Goal: Information Seeking & Learning: Learn about a topic

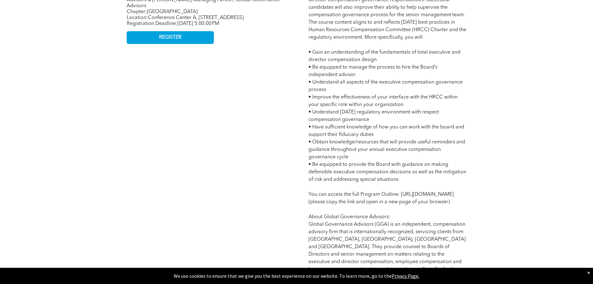
scroll to position [405, 0]
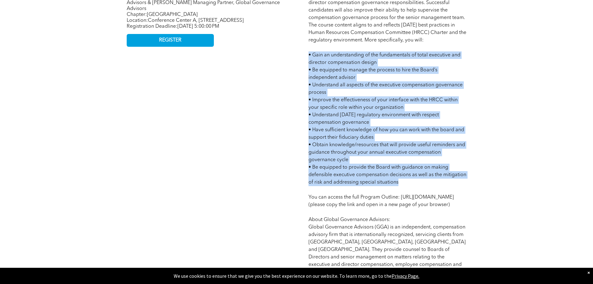
drag, startPoint x: 428, startPoint y: 183, endPoint x: 310, endPoint y: 58, distance: 171.9
click at [310, 58] on p "Program Agenda: 21 Hours • [DATE] 8:00 AM - 4:00 PM MT • [DATE] 8:00 AM - 4:00 …" at bounding box center [388, 126] width 158 height 389
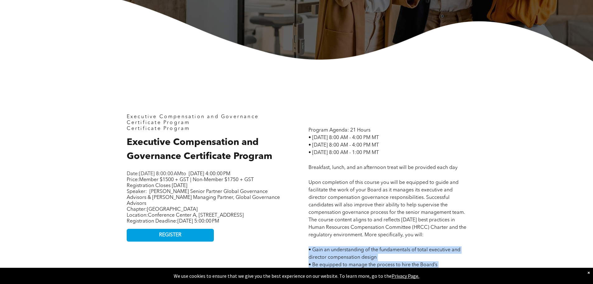
scroll to position [187, 0]
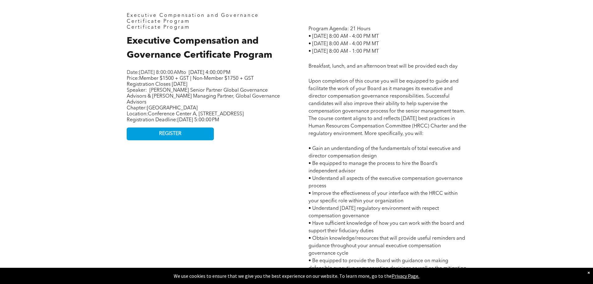
scroll to position [436, 0]
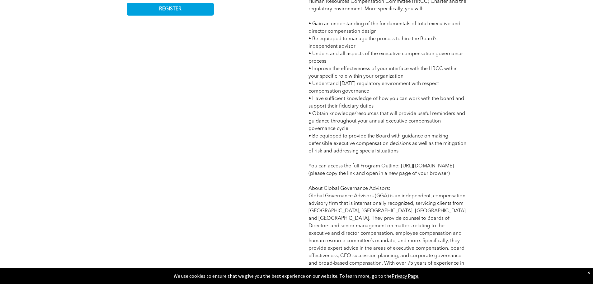
click at [340, 85] on span "Program Agenda: 21 Hours • [DATE] 8:00 AM - 4:00 PM MT • [DATE] 8:00 AM - 4:00 …" at bounding box center [388, 95] width 158 height 386
drag, startPoint x: 314, startPoint y: 83, endPoint x: 412, endPoint y: 93, distance: 98.6
click at [412, 93] on p "Program Agenda: 21 Hours • [DATE] 8:00 AM - 4:00 PM MT • [DATE] 8:00 AM - 4:00 …" at bounding box center [388, 95] width 158 height 389
drag, startPoint x: 380, startPoint y: 108, endPoint x: 306, endPoint y: 100, distance: 74.9
click at [306, 100] on div "Program Agenda: 21 Hours • [DATE] 8:00 AM - 4:00 PM MT • [DATE] 8:00 AM - 4:00 …" at bounding box center [388, 88] width 168 height 411
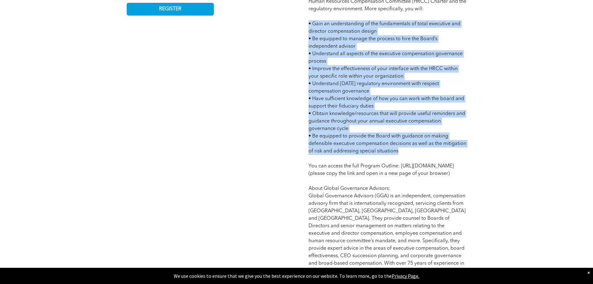
drag, startPoint x: 431, startPoint y: 150, endPoint x: 298, endPoint y: 26, distance: 181.2
click at [298, 26] on div "Executive Compensation and Governance Certificate Program Certificate Program E…" at bounding box center [297, 89] width 374 height 506
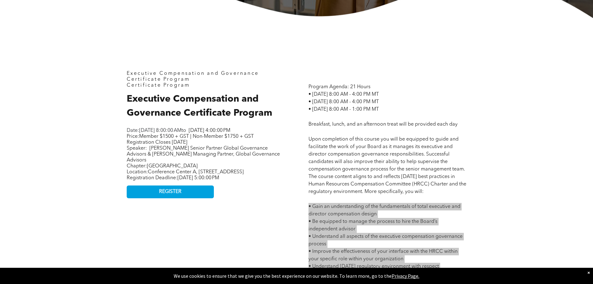
scroll to position [312, 0]
